Goal: Check status: Check status

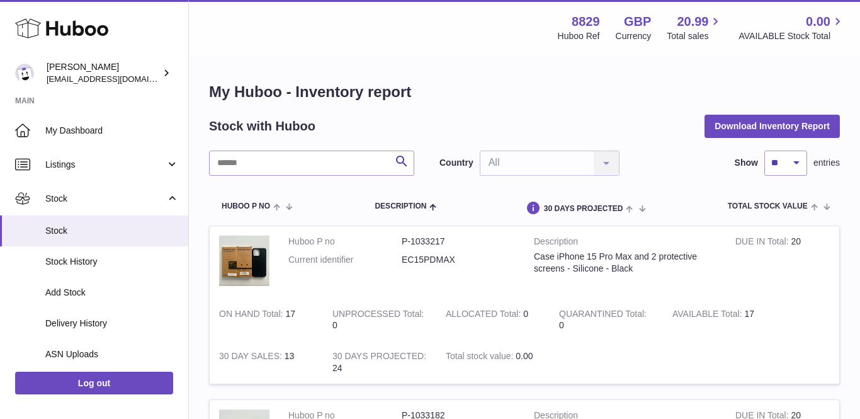
scroll to position [226, 0]
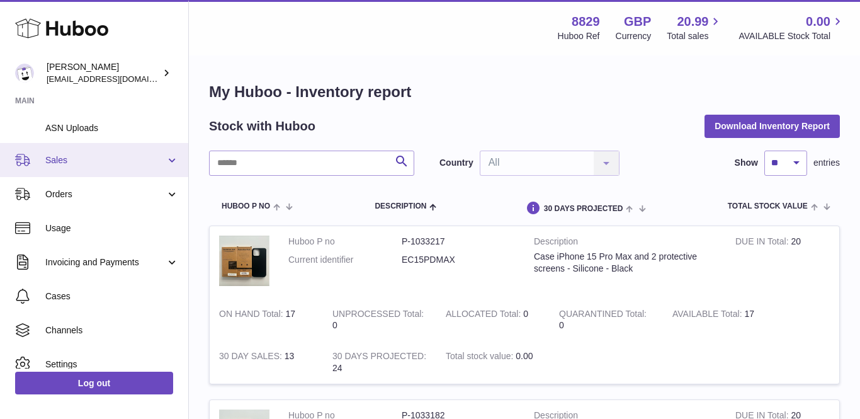
click at [84, 154] on span "Sales" at bounding box center [105, 160] width 120 height 12
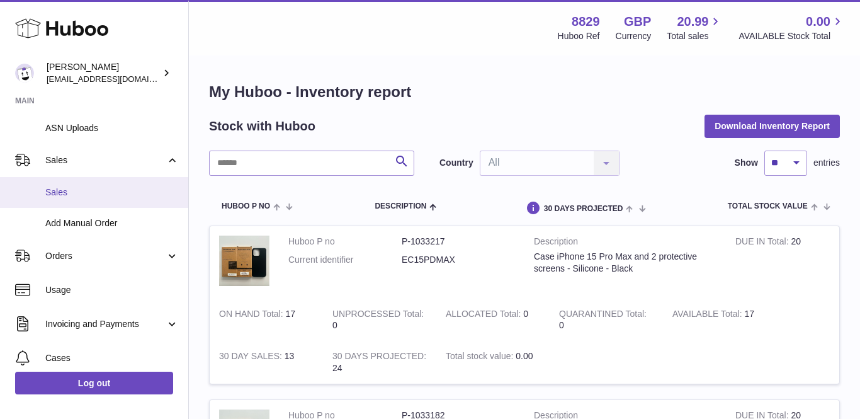
click at [81, 188] on span "Sales" at bounding box center [111, 192] width 133 height 12
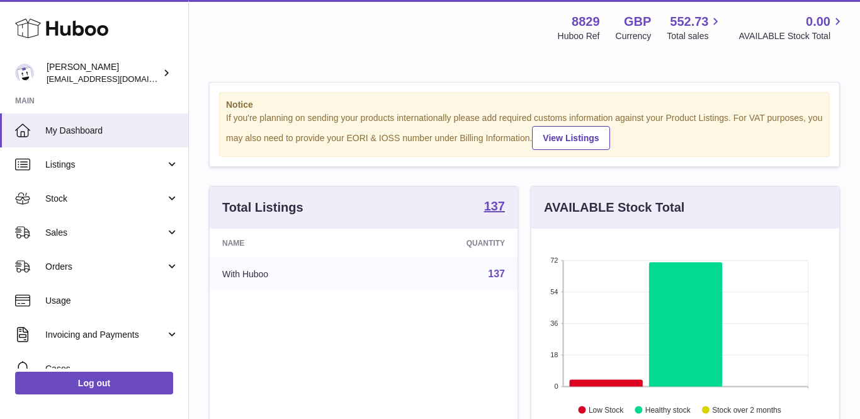
scroll to position [196, 308]
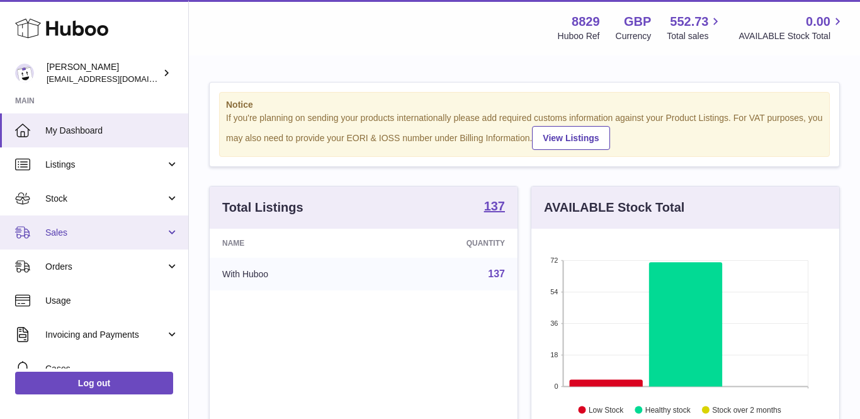
click at [48, 230] on span "Sales" at bounding box center [105, 233] width 120 height 12
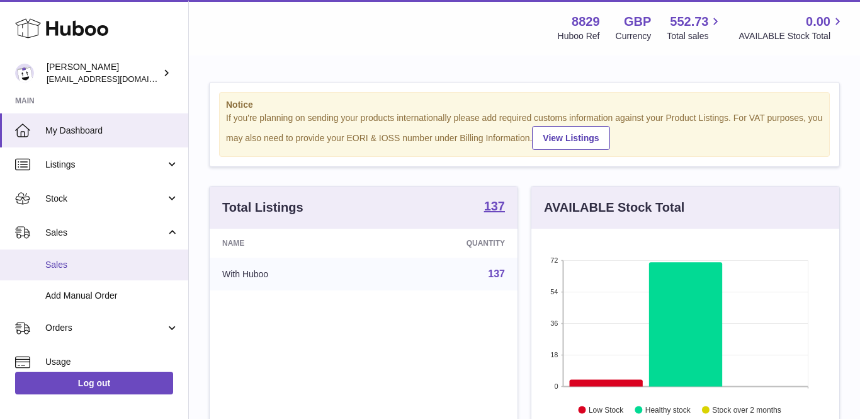
click at [74, 269] on link "Sales" at bounding box center [94, 264] width 188 height 31
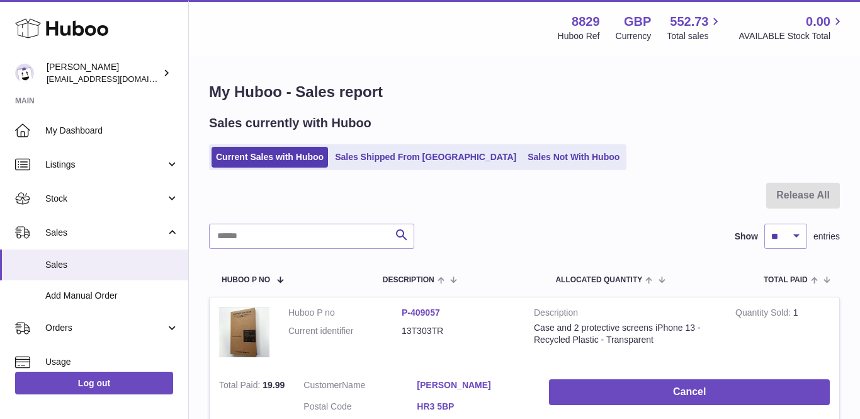
click at [386, 147] on link "Sales Shipped From [GEOGRAPHIC_DATA]" at bounding box center [426, 157] width 190 height 21
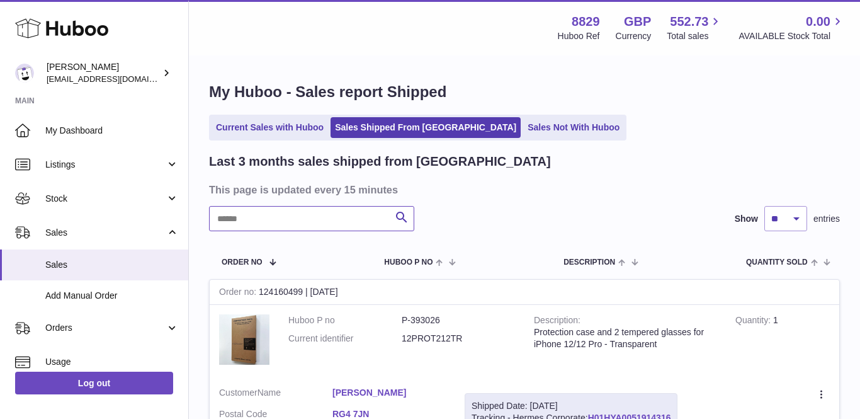
click at [313, 212] on input "text" at bounding box center [311, 218] width 205 height 25
paste input "********"
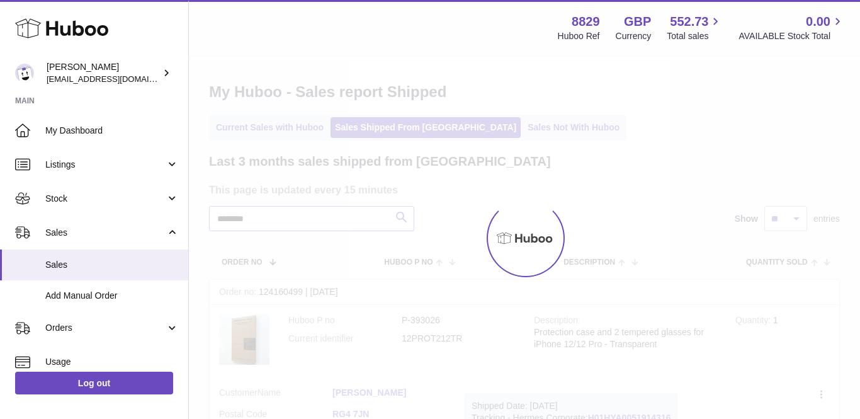
type input "********"
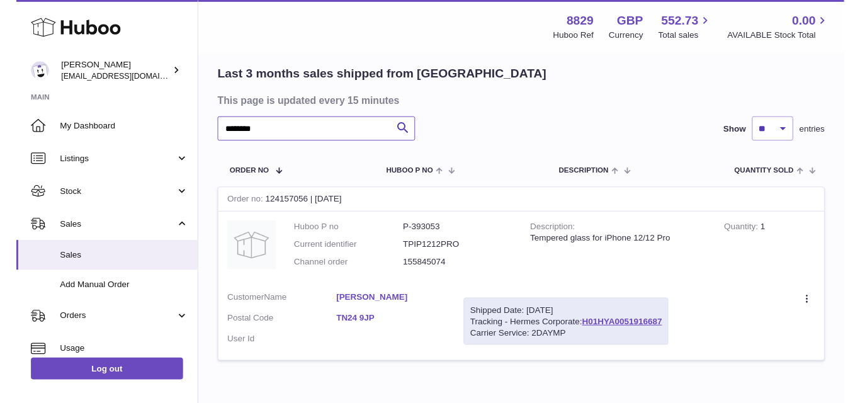
scroll to position [106, 0]
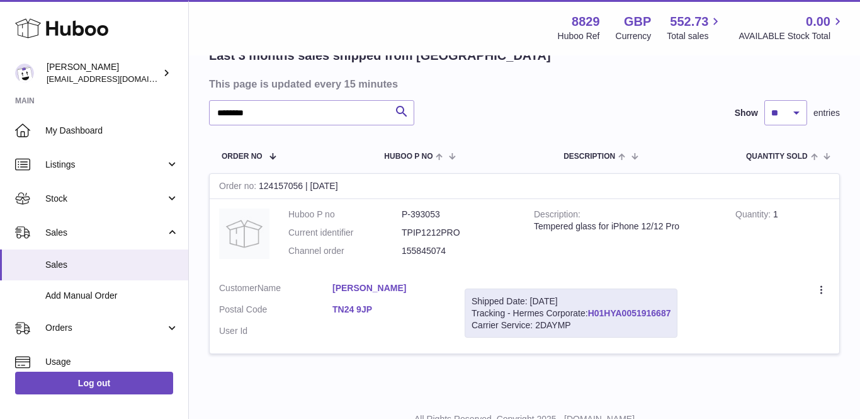
click at [669, 309] on link "H01HYA0051916687" at bounding box center [629, 313] width 83 height 10
